Goal: Information Seeking & Learning: Learn about a topic

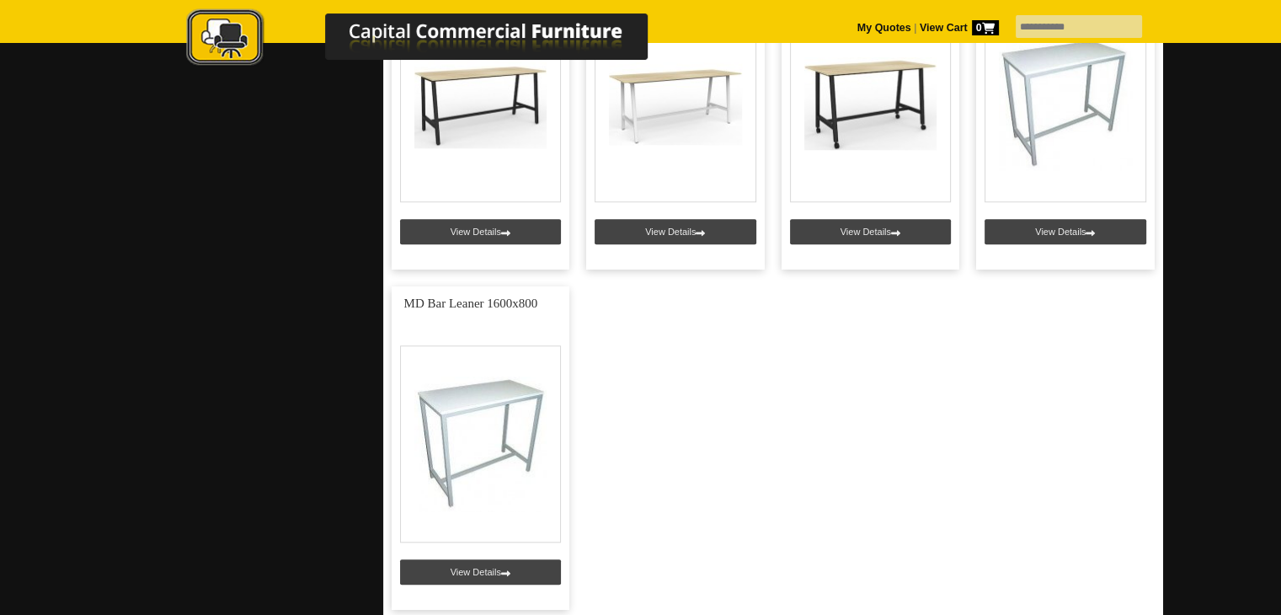
scroll to position [1337, 0]
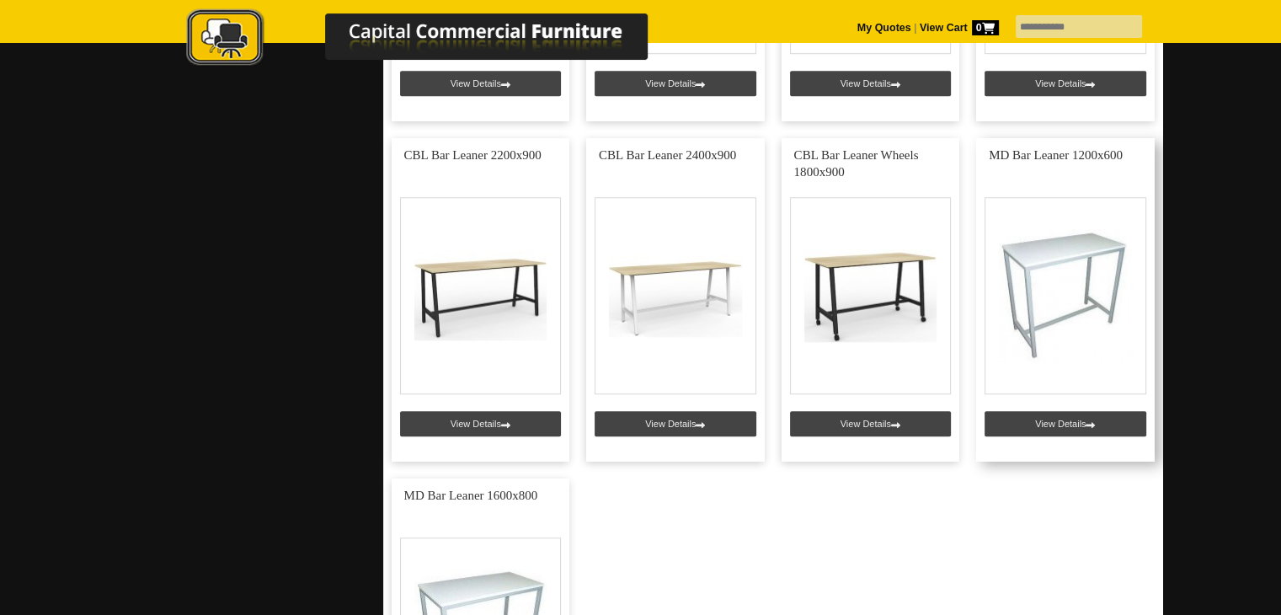
click at [1061, 427] on link at bounding box center [1065, 299] width 179 height 323
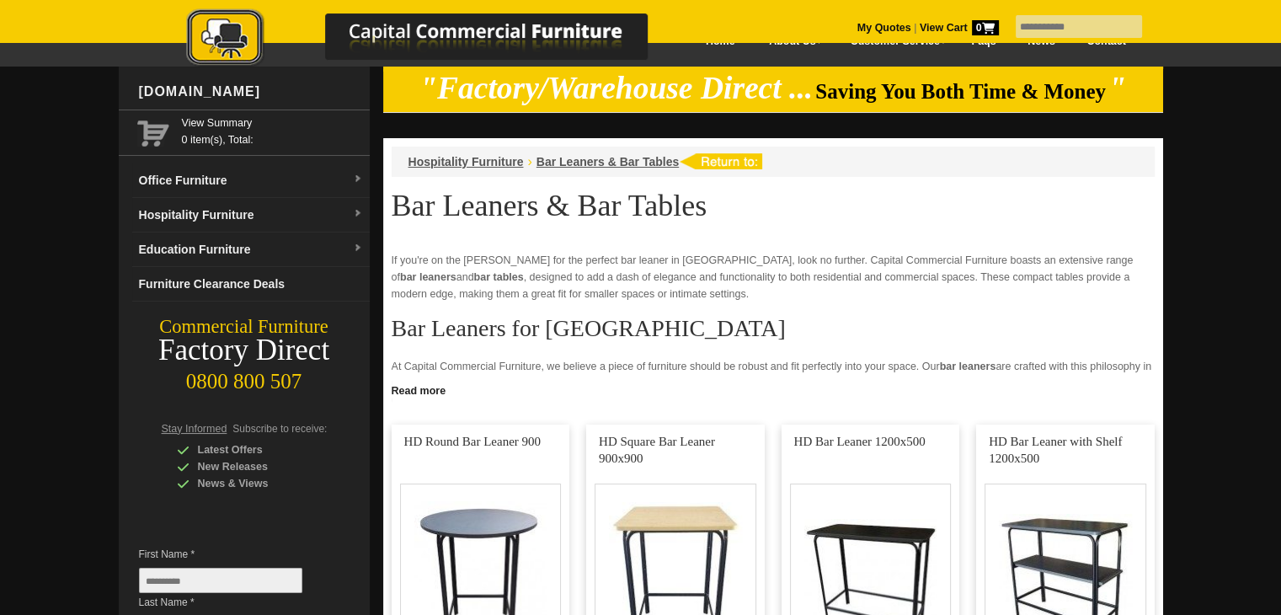
scroll to position [24, 0]
